Goal: Communication & Community: Answer question/provide support

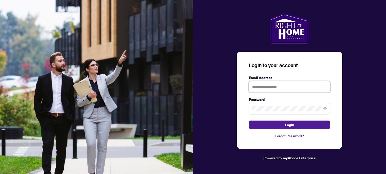
type input "**********"
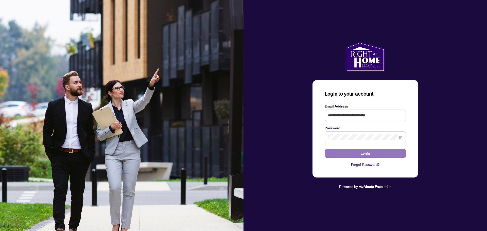
click at [360, 155] on button "Login" at bounding box center [365, 153] width 81 height 9
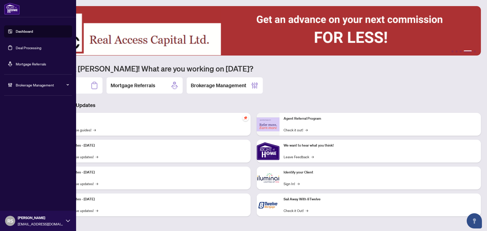
click at [23, 82] on span "Brokerage Management" at bounding box center [42, 85] width 53 height 6
click at [24, 122] on link "Manage Agents" at bounding box center [23, 121] width 25 height 5
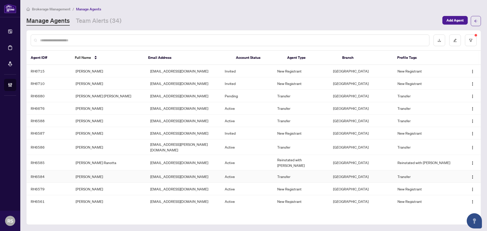
click at [87, 173] on td "[PERSON_NAME]" at bounding box center [109, 177] width 75 height 12
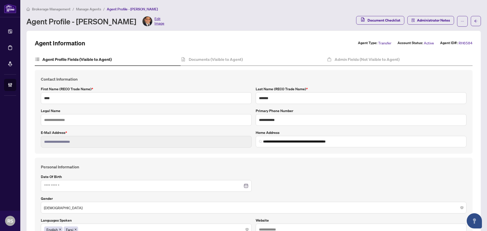
type input "**********"
type input "****"
type input "**********"
click at [205, 61] on h4 "Documents (Visible to Agent)" at bounding box center [216, 59] width 54 height 6
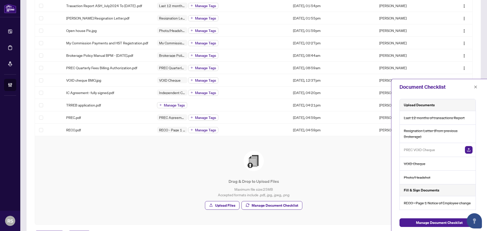
scroll to position [86, 0]
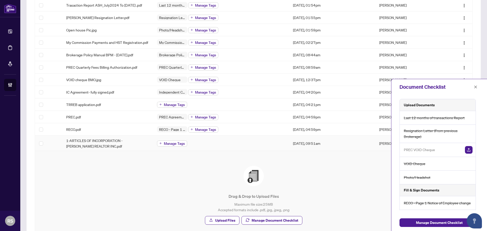
click at [170, 145] on span "Manage Tags" at bounding box center [174, 144] width 21 height 4
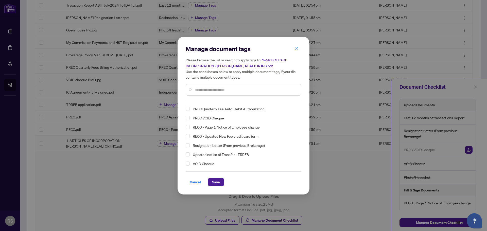
scroll to position [53, 0]
click at [208, 89] on input "text" at bounding box center [246, 90] width 102 height 6
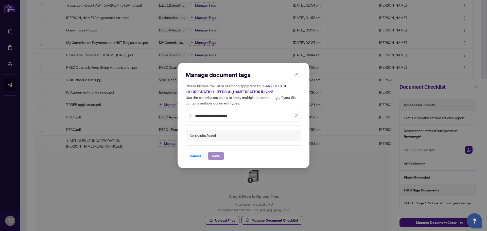
type input "**********"
click at [214, 155] on span "Save" at bounding box center [216, 156] width 8 height 8
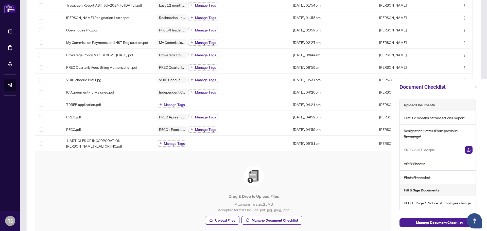
click at [386, 88] on icon "close" at bounding box center [476, 87] width 4 height 4
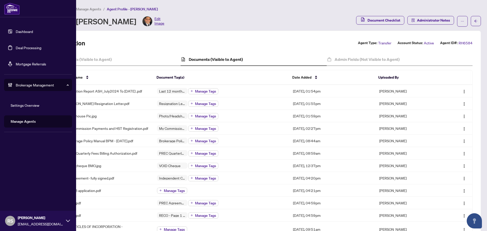
click at [25, 30] on link "Dashboard" at bounding box center [24, 31] width 17 height 5
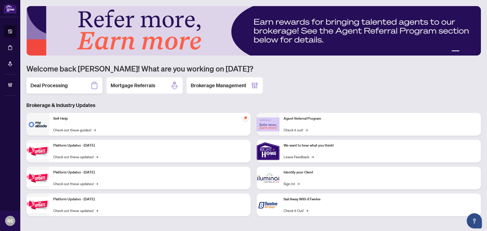
click at [54, 88] on h2 "Deal Processing" at bounding box center [48, 85] width 37 height 7
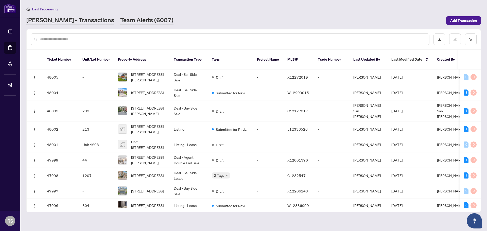
click at [120, 22] on link "Team Alerts (6007)" at bounding box center [146, 20] width 53 height 9
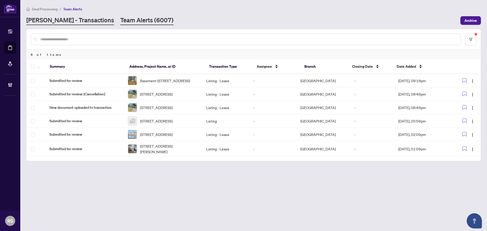
click at [47, 22] on link "[PERSON_NAME] - Transactions" at bounding box center [70, 20] width 88 height 9
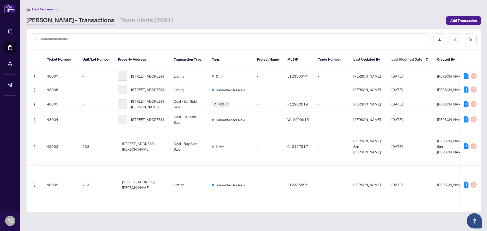
click at [52, 41] on input "text" at bounding box center [232, 40] width 385 height 6
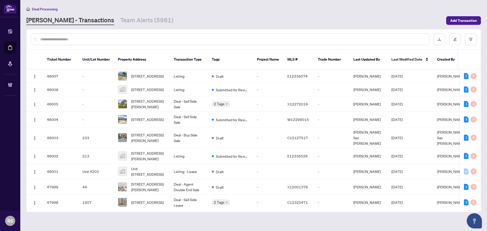
click at [57, 46] on div at bounding box center [254, 39] width 454 height 20
click at [68, 40] on input "text" at bounding box center [232, 40] width 385 height 6
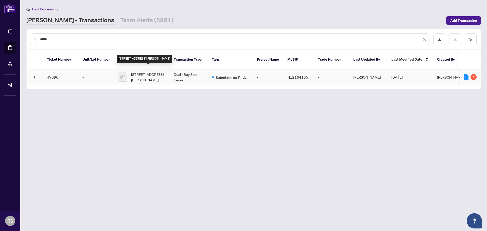
type input "*****"
click at [139, 72] on span "[STREET_ADDRESS][PERSON_NAME]" at bounding box center [148, 77] width 35 height 11
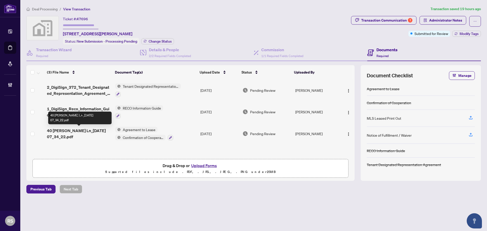
click at [84, 129] on span "40 [PERSON_NAME] Ln_[DATE] 07_34_22.pdf" at bounding box center [79, 134] width 64 height 12
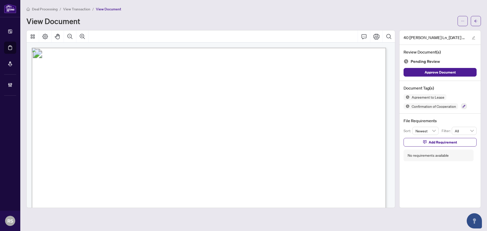
click at [80, 9] on span "View Transaction" at bounding box center [76, 9] width 27 height 5
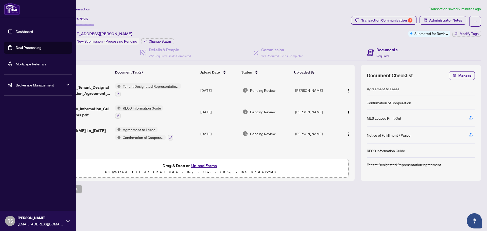
click at [27, 29] on link "Dashboard" at bounding box center [24, 31] width 17 height 5
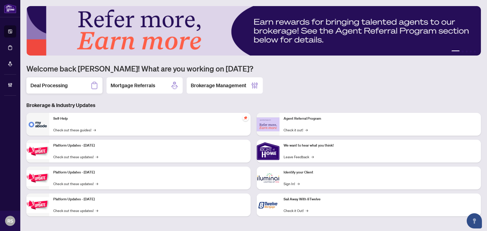
click at [61, 87] on h2 "Deal Processing" at bounding box center [48, 85] width 37 height 7
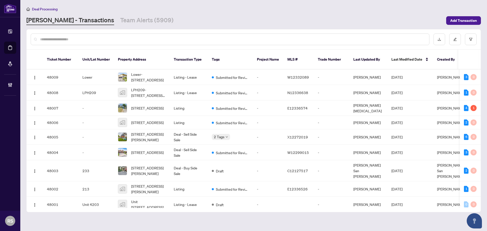
click at [48, 41] on input "text" at bounding box center [232, 40] width 385 height 6
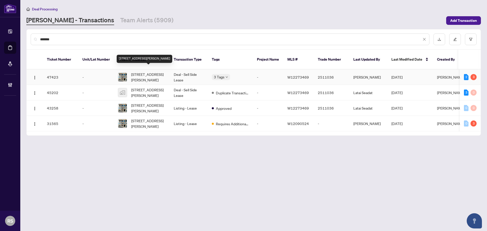
type input "*******"
click at [144, 72] on span "[STREET_ADDRESS][PERSON_NAME]" at bounding box center [148, 77] width 35 height 11
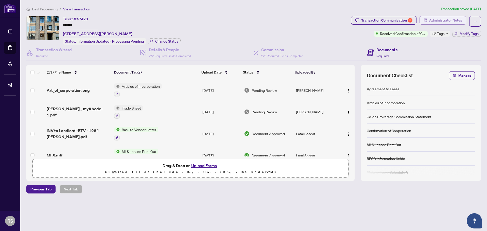
click at [386, 19] on span "Administrator Notes" at bounding box center [445, 20] width 33 height 8
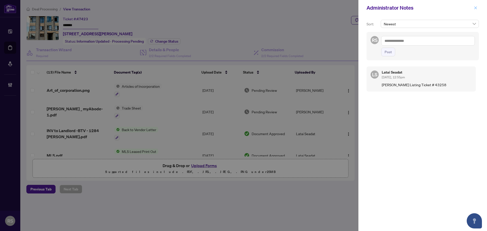
click at [386, 8] on icon "close" at bounding box center [476, 8] width 4 height 4
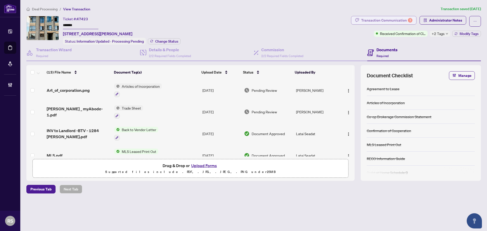
click at [385, 22] on div "Transaction Communication 3" at bounding box center [386, 20] width 51 height 8
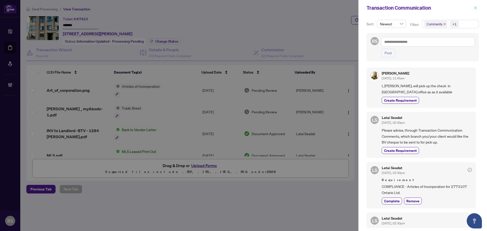
click at [386, 7] on button "button" at bounding box center [476, 8] width 7 height 6
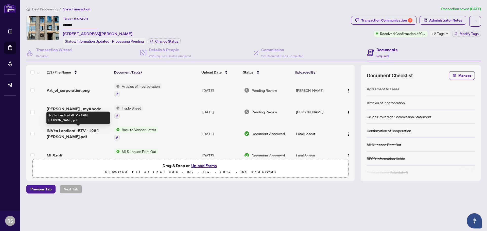
click at [68, 134] on span "INV to Landlord -BTV - 1284 [PERSON_NAME].pdf" at bounding box center [78, 134] width 63 height 12
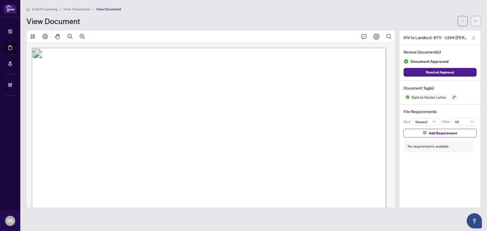
click at [386, 22] on icon "arrow-left" at bounding box center [476, 21] width 4 height 4
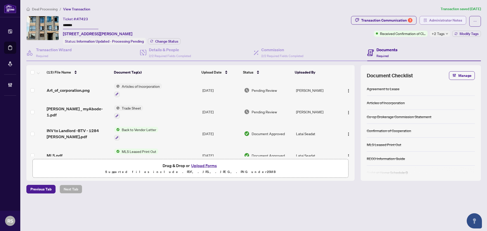
click at [386, 18] on span "Administrator Notes" at bounding box center [445, 20] width 33 height 8
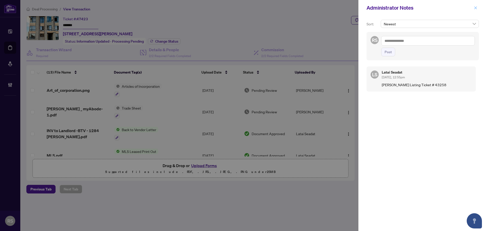
drag, startPoint x: 475, startPoint y: 9, endPoint x: 471, endPoint y: 7, distance: 4.2
click at [386, 9] on icon "close" at bounding box center [476, 8] width 4 height 4
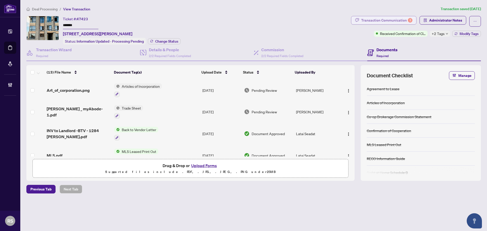
click at [386, 19] on div "Transaction Communication 3" at bounding box center [386, 20] width 51 height 8
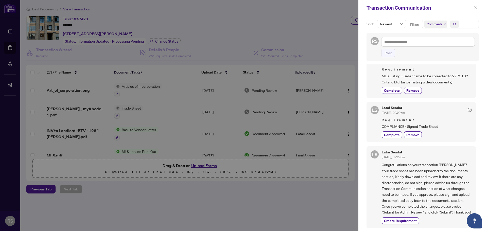
scroll to position [167, 0]
click at [386, 8] on icon "close" at bounding box center [476, 8] width 4 height 4
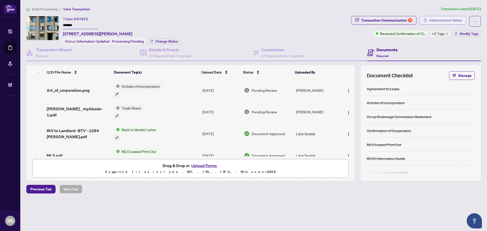
click at [386, 17] on span "Administrator Notes" at bounding box center [445, 20] width 33 height 8
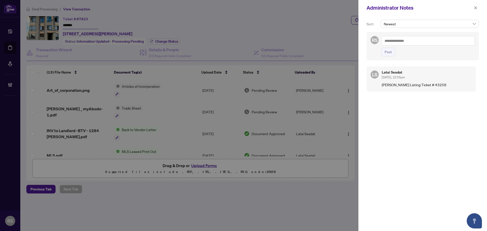
click at [386, 41] on textarea at bounding box center [429, 41] width 94 height 10
click at [386, 45] on span "[PERSON_NAME] Acc ounting" at bounding box center [416, 44] width 46 height 5
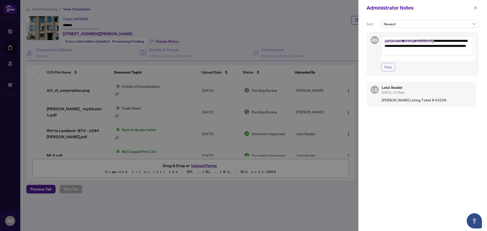
type textarea "**********"
click at [386, 63] on span "Post" at bounding box center [388, 67] width 7 height 8
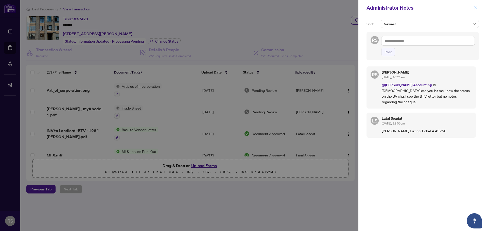
click at [386, 9] on icon "close" at bounding box center [476, 8] width 4 height 4
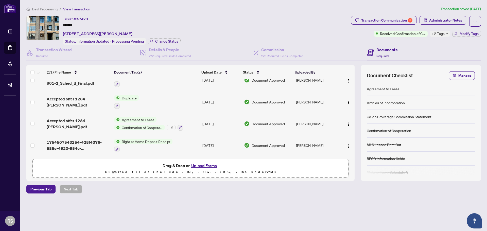
scroll to position [206, 0]
click at [386, 24] on div "Transaction Communication 3" at bounding box center [386, 20] width 51 height 8
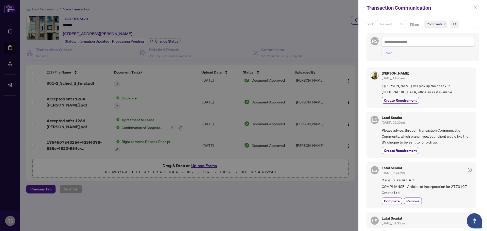
click at [386, 25] on span "Newest" at bounding box center [391, 24] width 23 height 8
click at [386, 24] on div "+1" at bounding box center [455, 24] width 4 height 5
click at [386, 37] on span "Select All" at bounding box center [438, 37] width 19 height 6
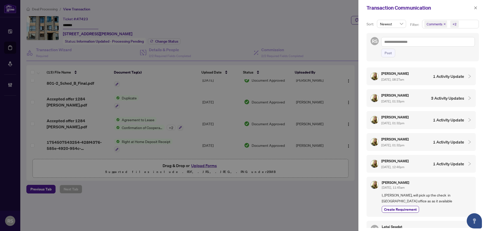
click at [386, 8] on div "Transaction Communication" at bounding box center [420, 8] width 106 height 8
click at [386, 8] on icon "close" at bounding box center [476, 8] width 4 height 4
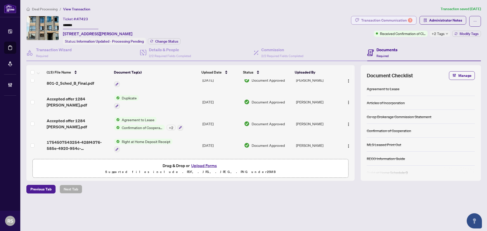
click at [378, 21] on div "Transaction Communication 3" at bounding box center [386, 20] width 51 height 8
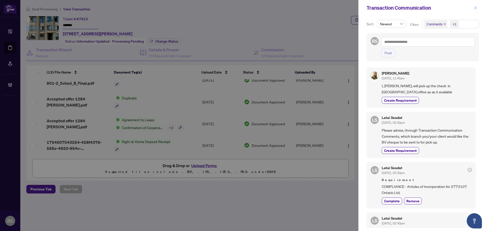
click at [386, 8] on icon "close" at bounding box center [476, 8] width 4 height 4
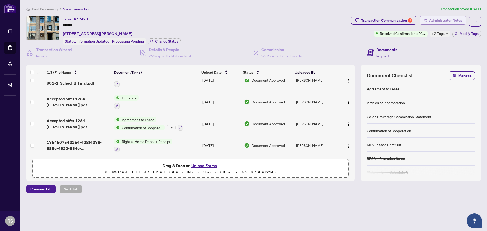
click at [386, 21] on span "Administrator Notes" at bounding box center [445, 20] width 33 height 8
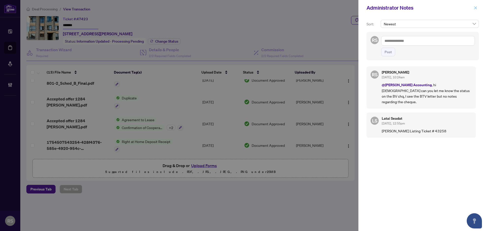
click at [386, 9] on icon "close" at bounding box center [476, 8] width 4 height 4
